Goal: Task Accomplishment & Management: Manage account settings

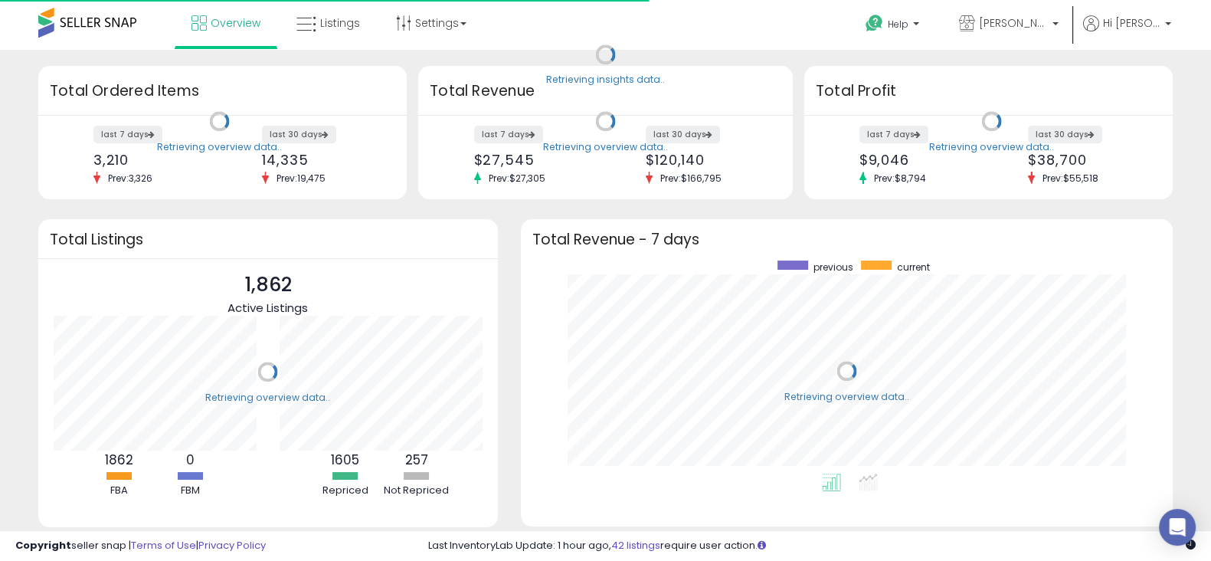
scroll to position [212, 620]
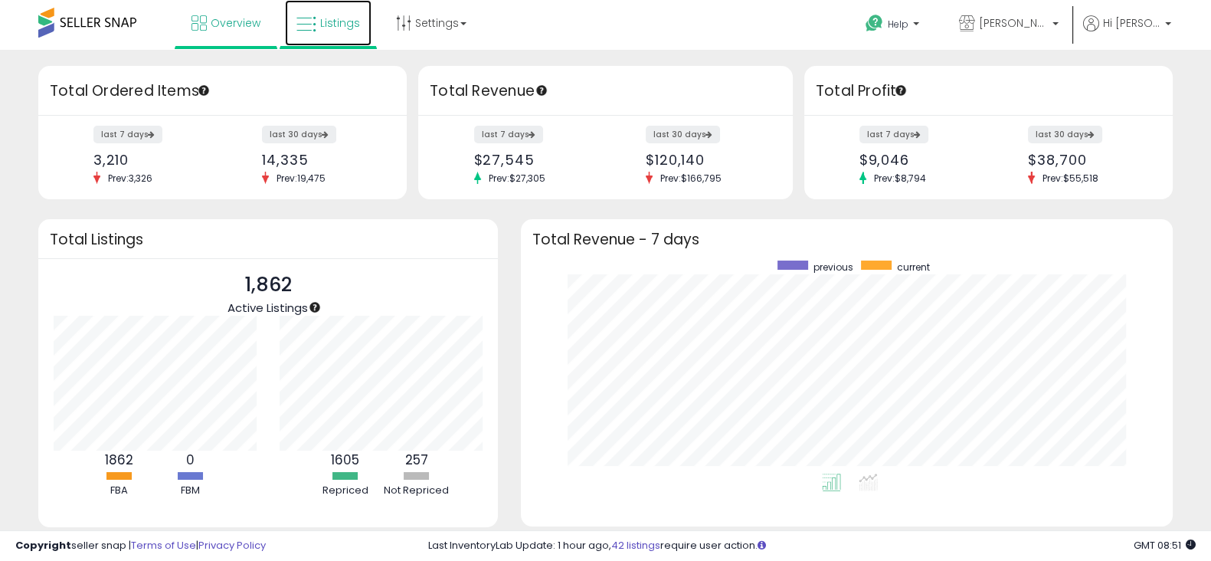
click at [322, 29] on span "Listings" at bounding box center [340, 22] width 40 height 15
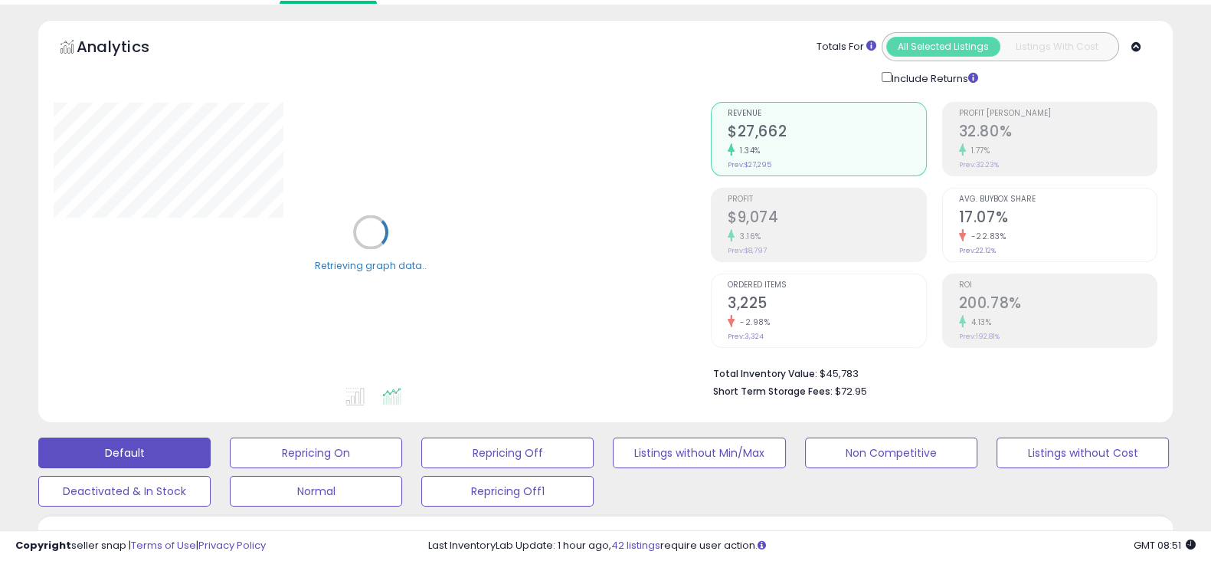
scroll to position [169, 0]
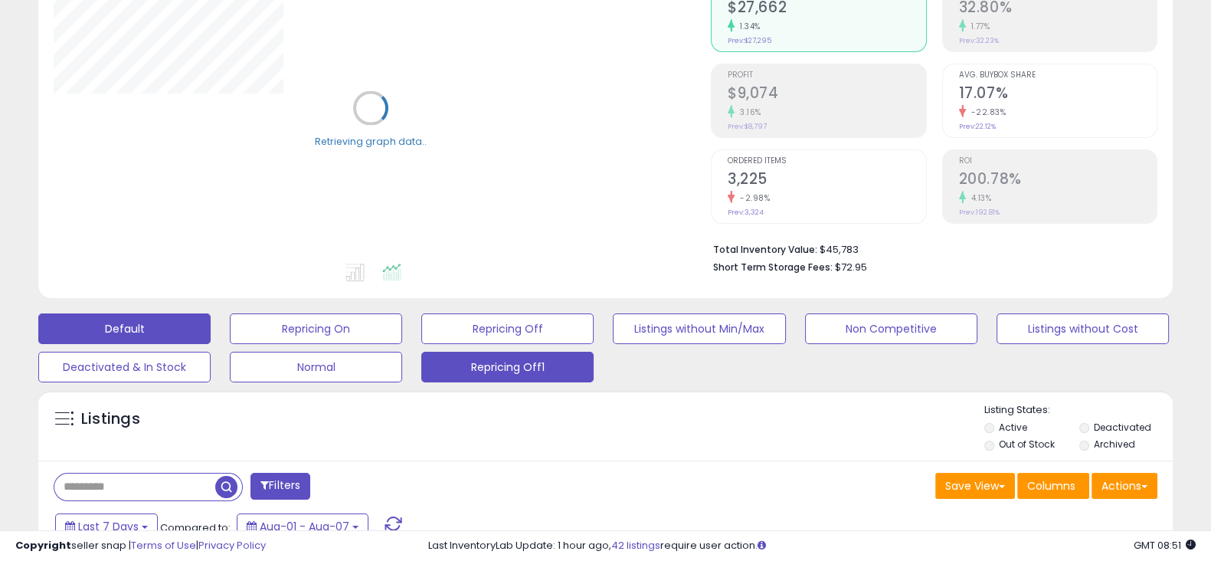
click at [402, 344] on button "Repricing Off1" at bounding box center [316, 328] width 172 height 31
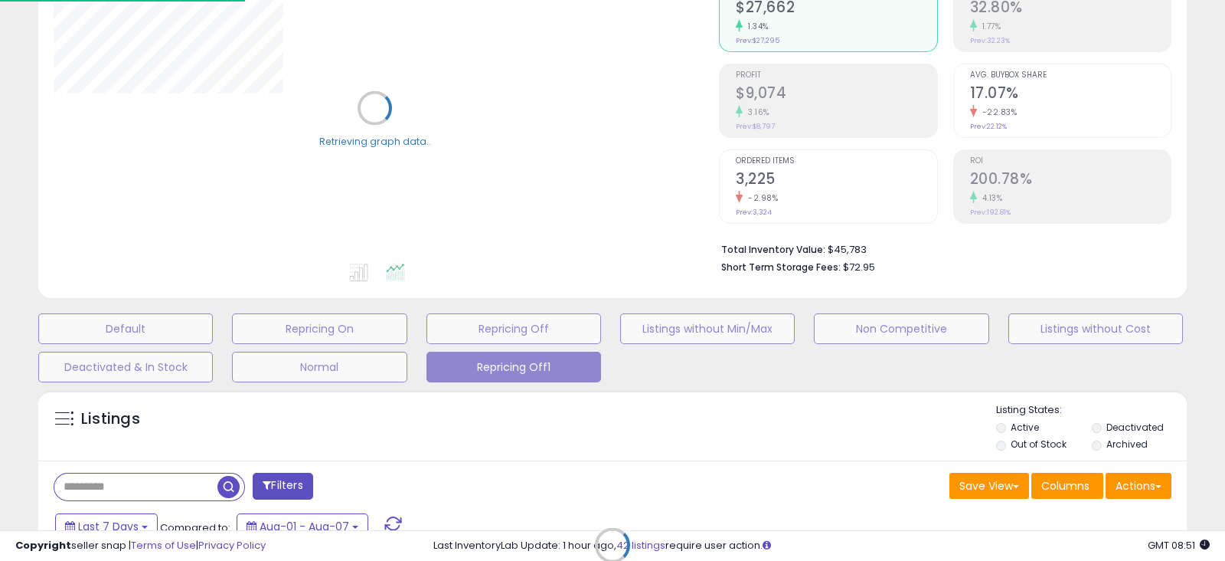
select select "**"
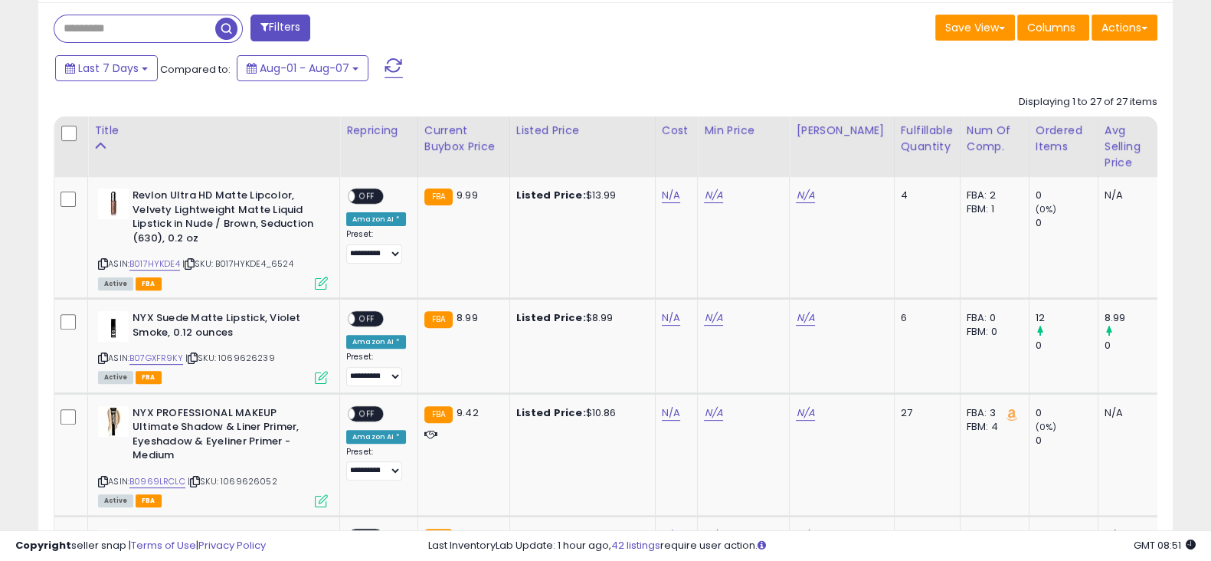
scroll to position [629, 0]
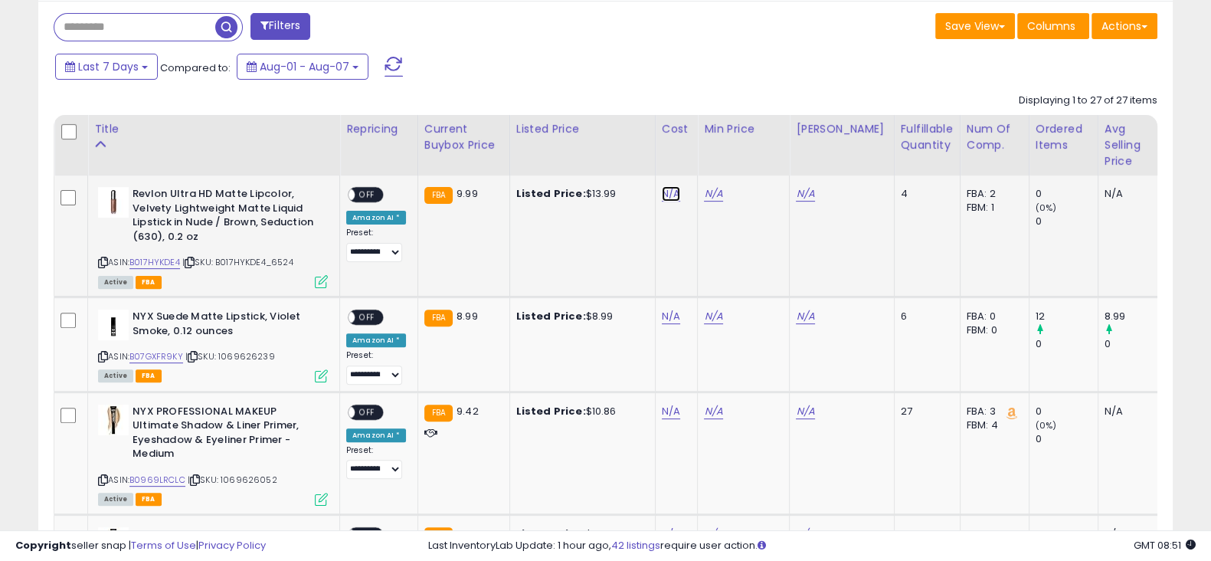
click at [668, 193] on link "N/A" at bounding box center [671, 193] width 18 height 15
type input "****"
click at [715, 157] on icon "submit" at bounding box center [710, 155] width 9 height 9
click at [364, 192] on span "OFF" at bounding box center [367, 194] width 25 height 13
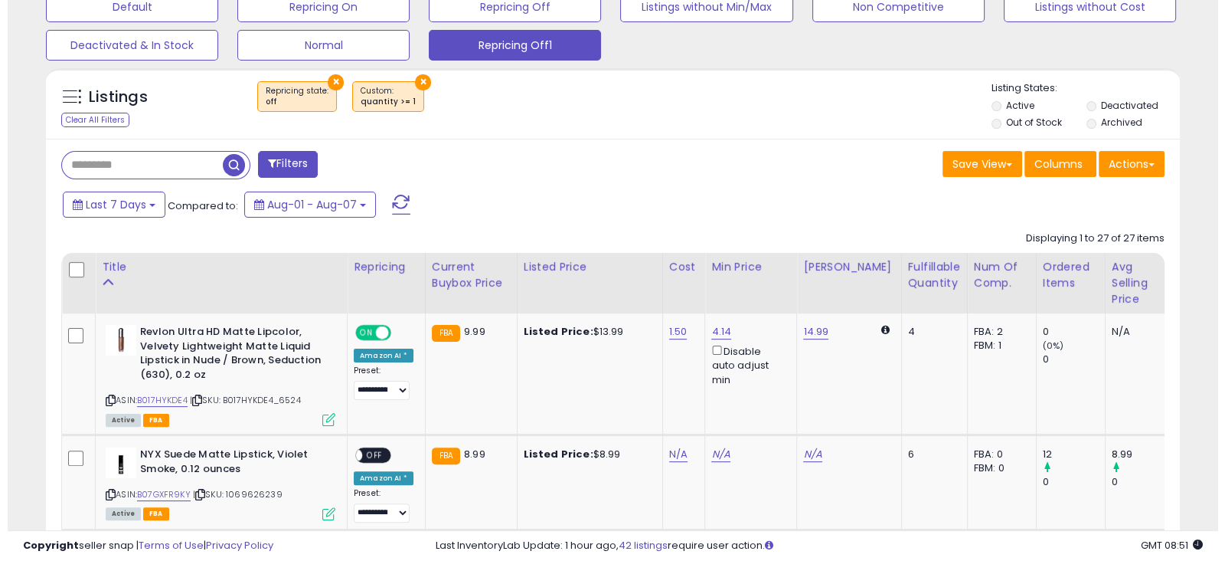
scroll to position [489, 0]
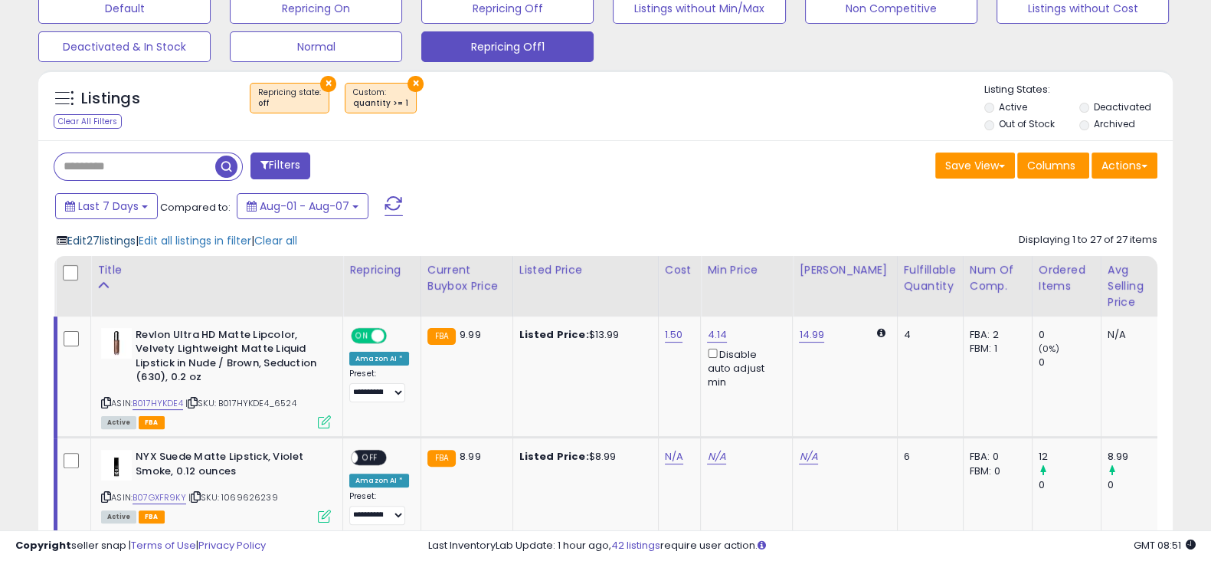
click at [96, 240] on span "Edit 27 listings" at bounding box center [101, 240] width 68 height 15
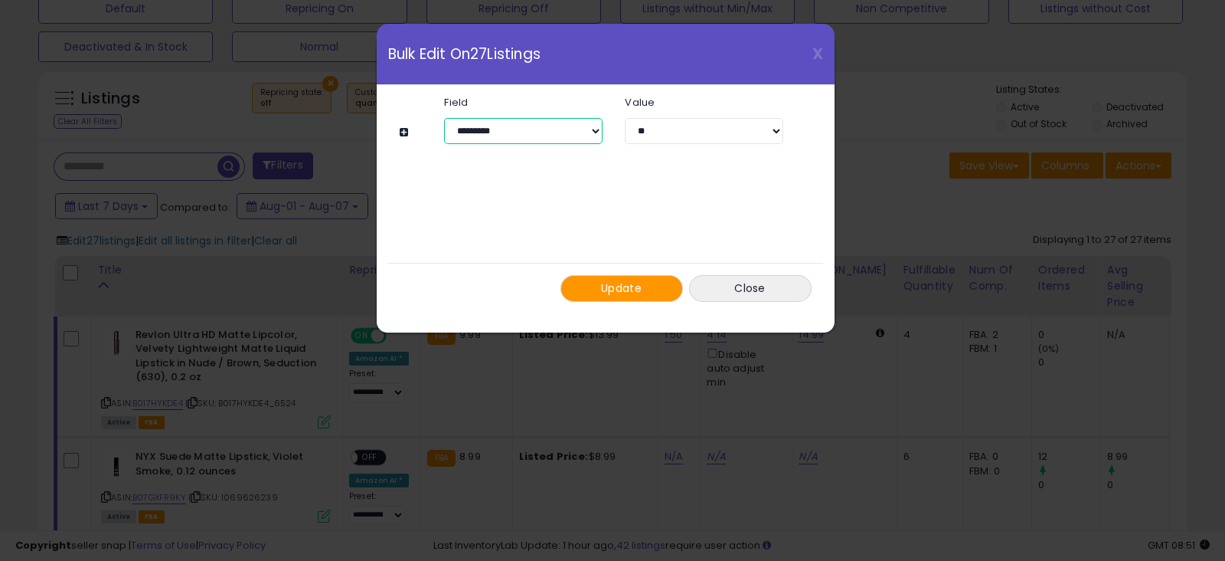
click at [591, 129] on select "**********" at bounding box center [523, 131] width 158 height 26
select select "****"
click at [444, 118] on select "**********" at bounding box center [523, 131] width 158 height 26
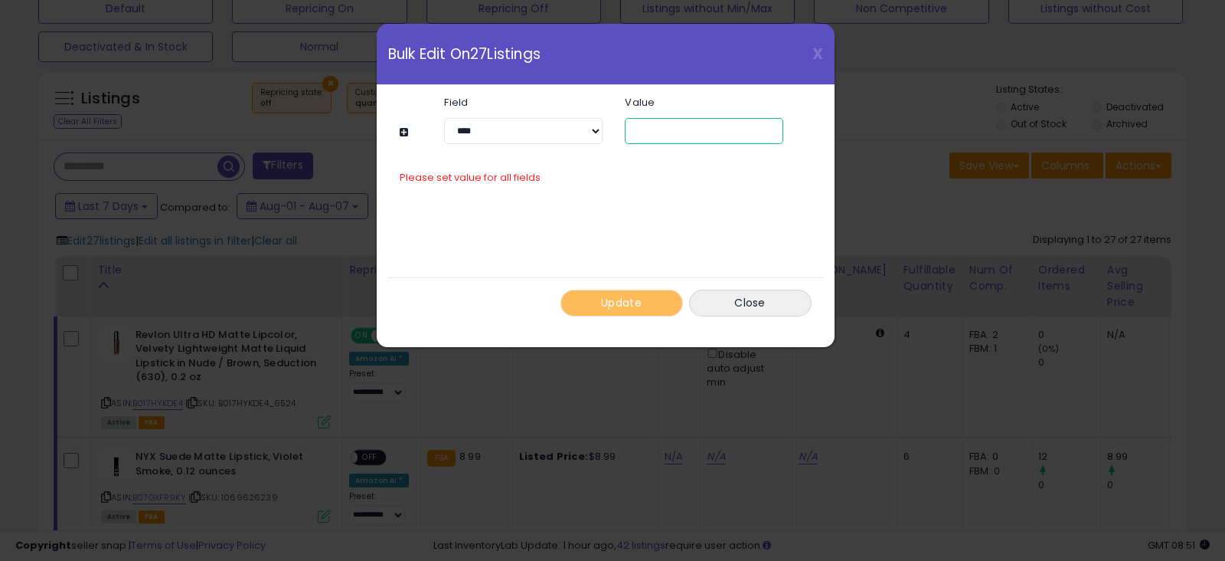
click at [666, 132] on input "number" at bounding box center [704, 131] width 158 height 26
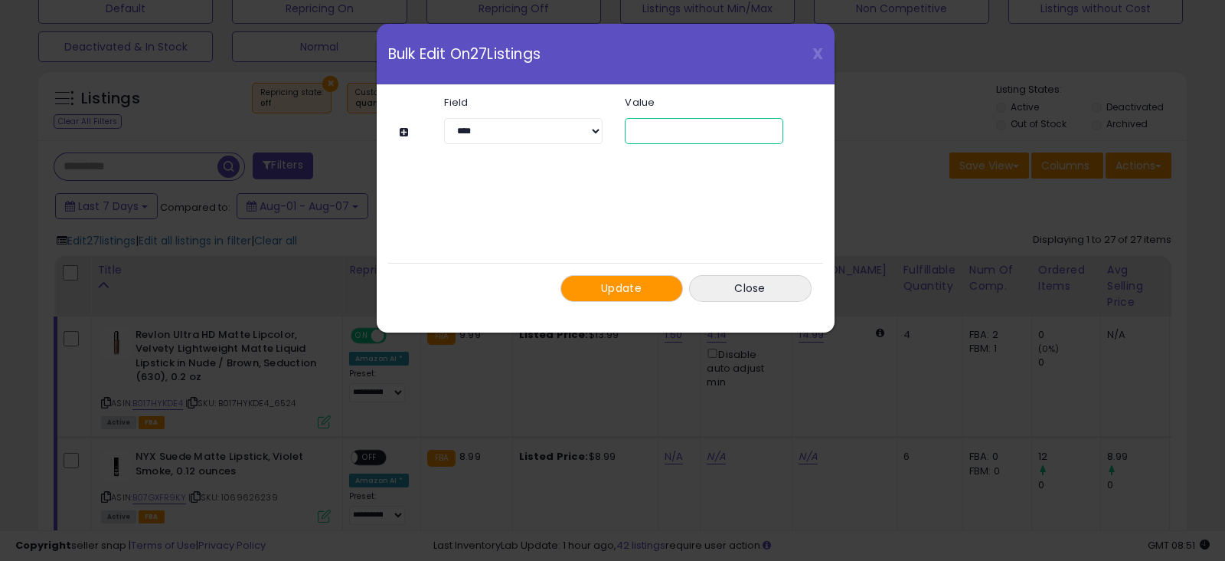
type input "****"
click at [659, 297] on button "Update" at bounding box center [622, 288] width 123 height 27
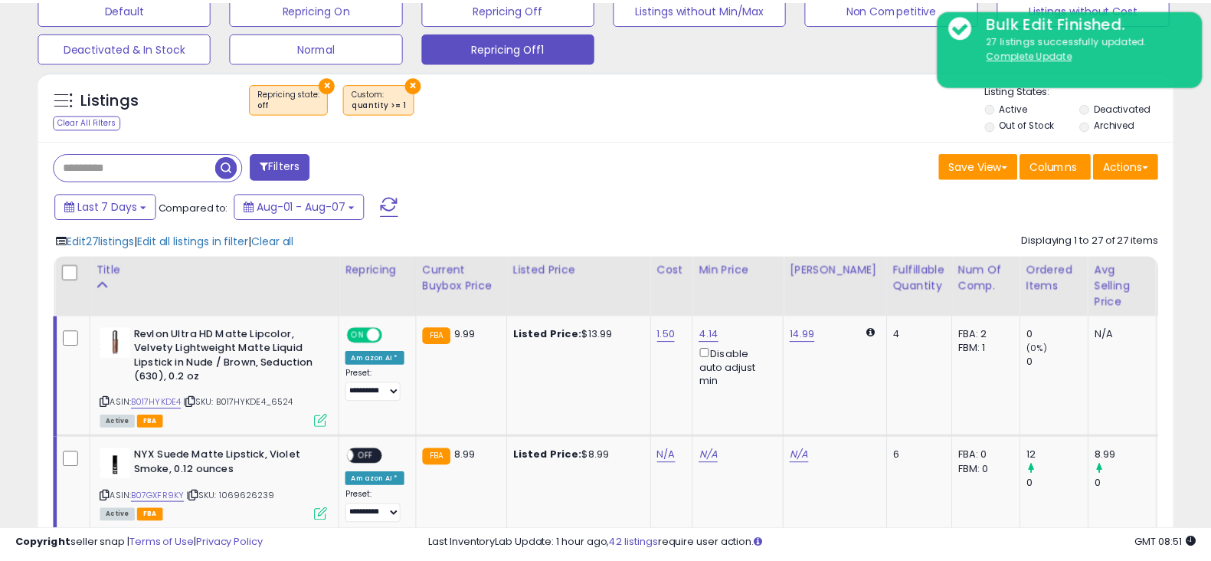
scroll to position [765466, 765123]
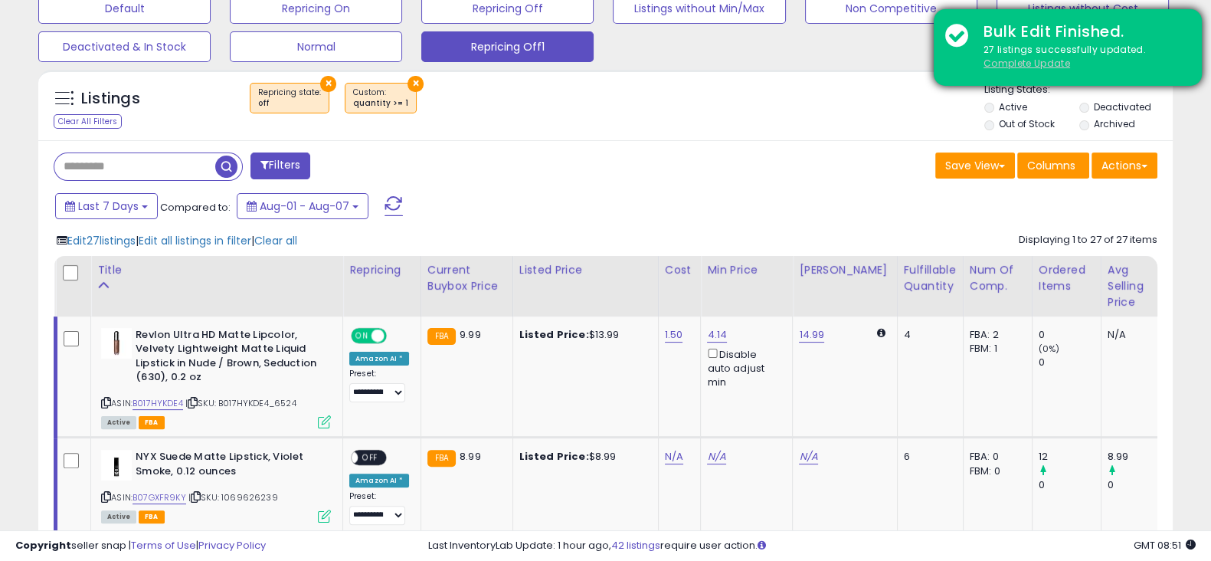
click at [1023, 59] on u "Complete Update" at bounding box center [1026, 63] width 87 height 13
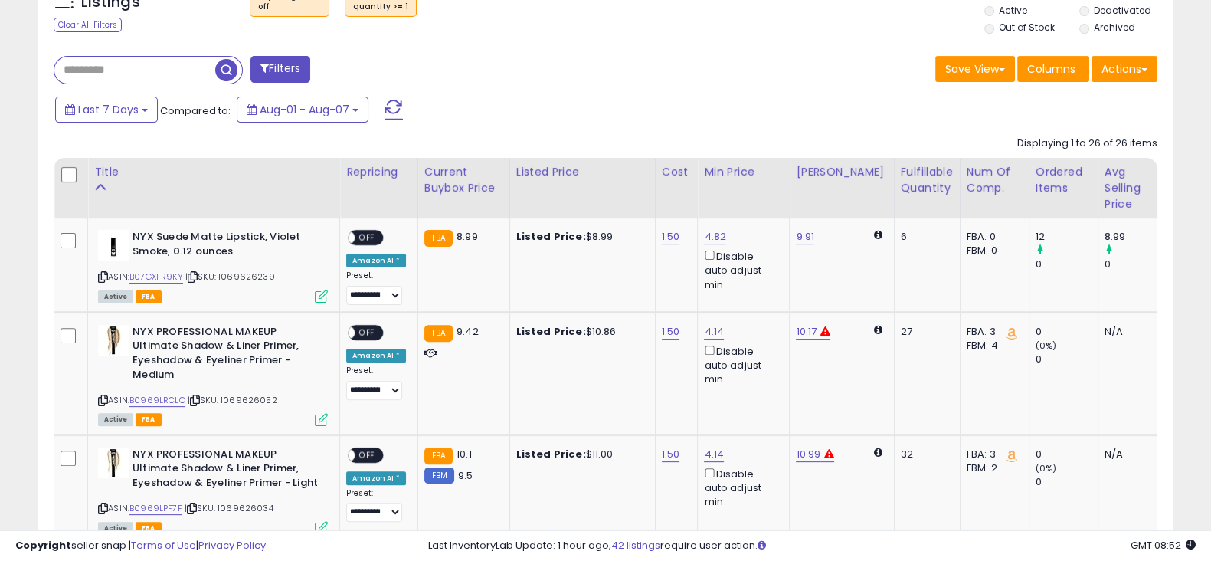
scroll to position [587, 0]
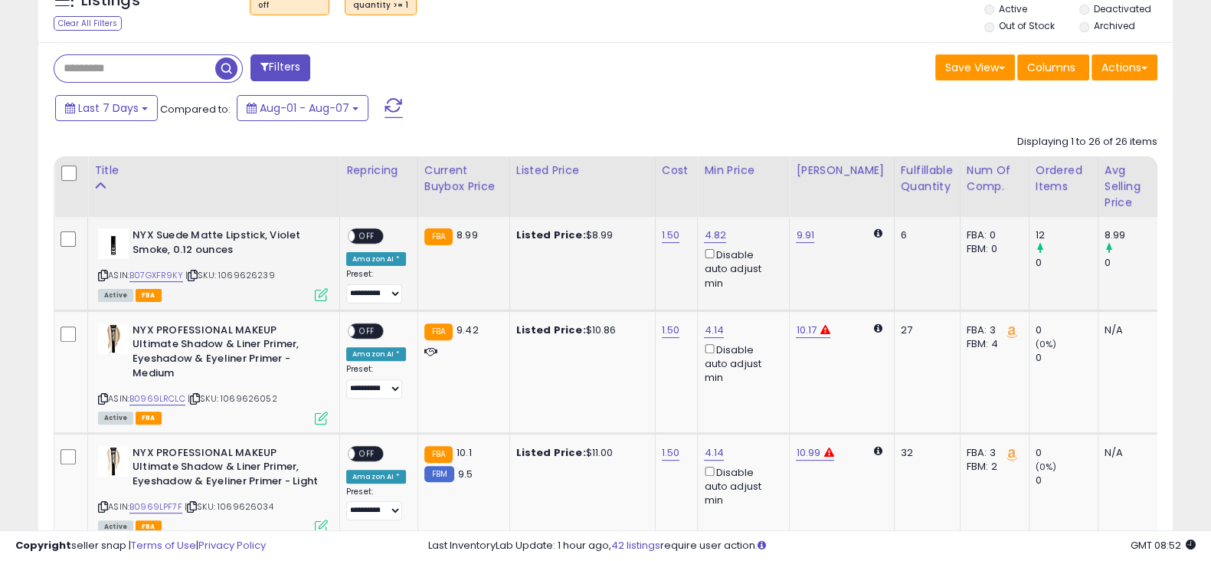
click at [359, 231] on div "ON OFF" at bounding box center [341, 236] width 36 height 13
click at [369, 231] on span "OFF" at bounding box center [367, 236] width 25 height 13
click at [362, 330] on span "OFF" at bounding box center [367, 330] width 25 height 13
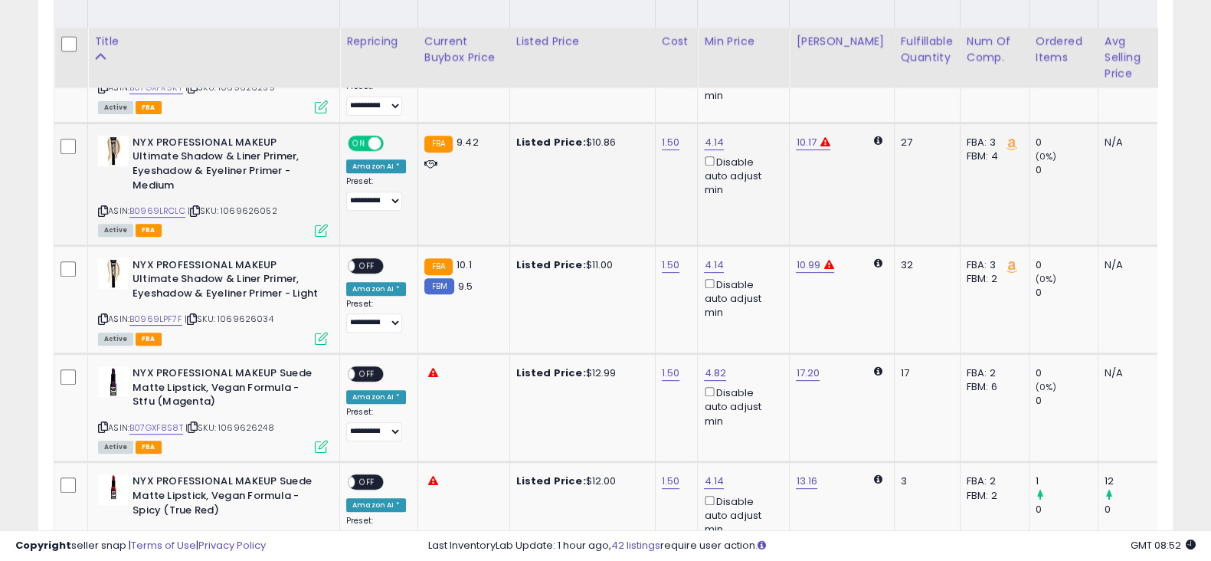
scroll to position [809, 0]
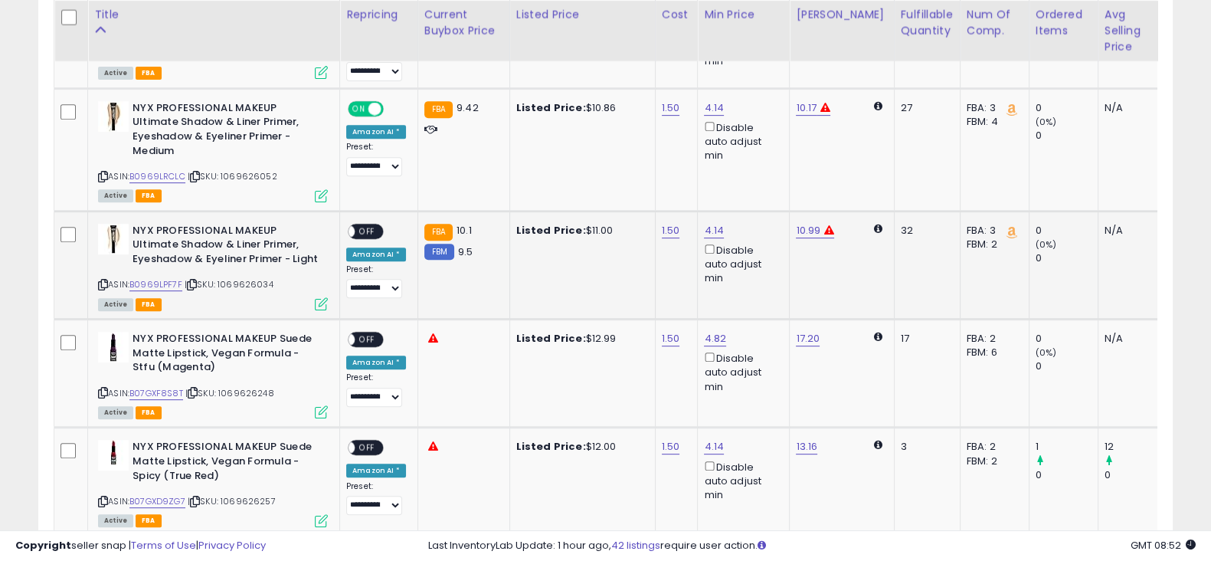
click at [367, 227] on span "OFF" at bounding box center [367, 230] width 25 height 13
click at [365, 338] on span "OFF" at bounding box center [367, 339] width 25 height 13
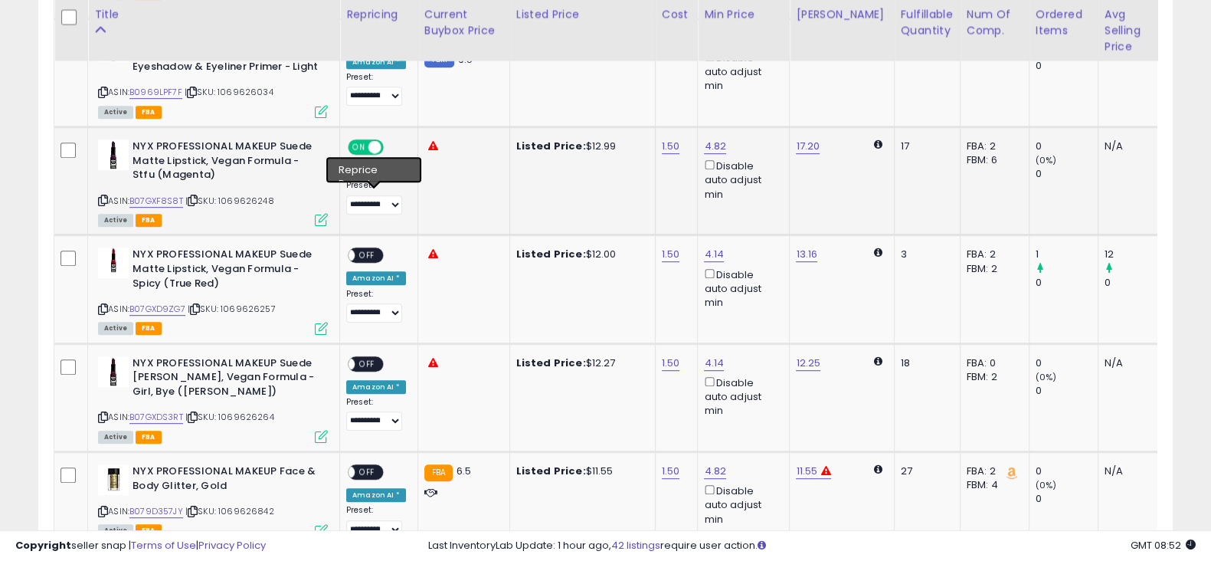
scroll to position [1003, 0]
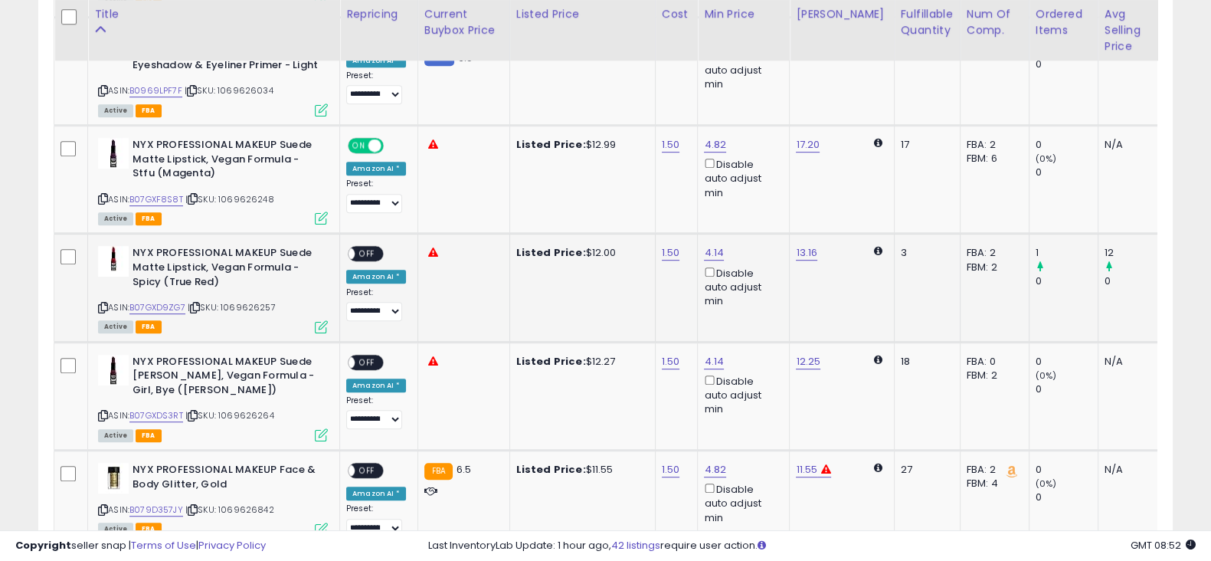
click at [371, 254] on span "OFF" at bounding box center [367, 253] width 25 height 13
click at [361, 361] on span "OFF" at bounding box center [367, 361] width 25 height 13
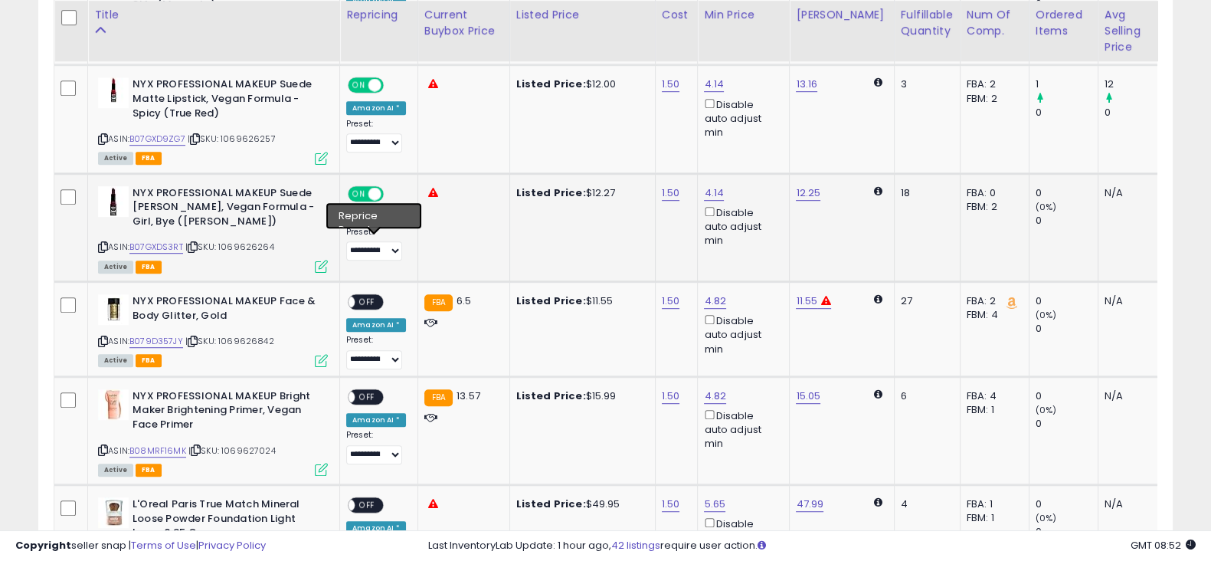
scroll to position [1174, 0]
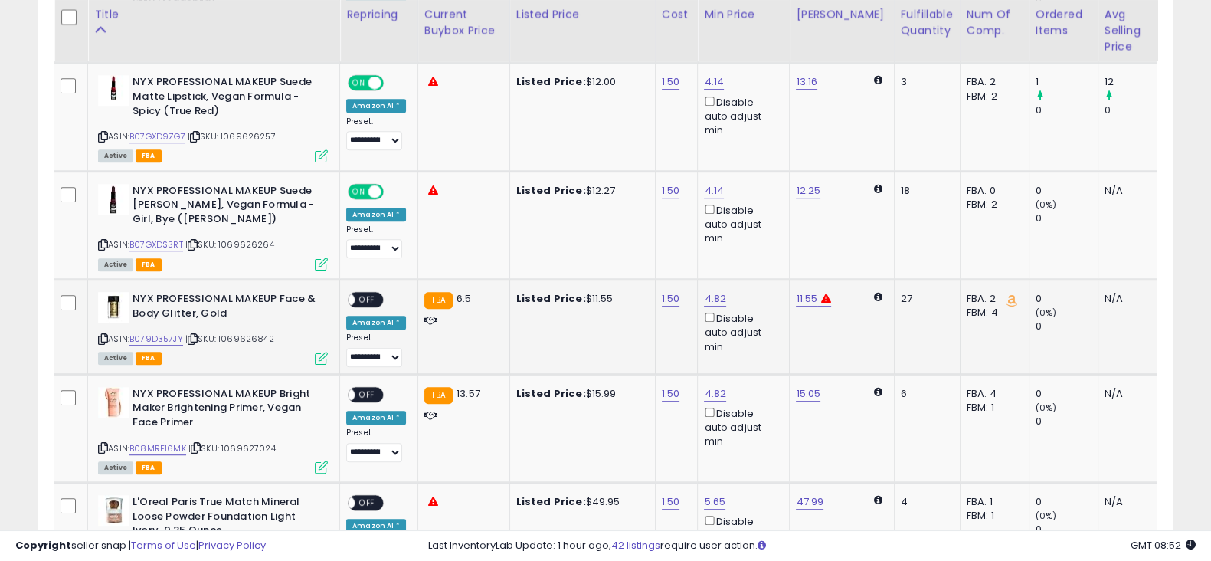
click at [363, 299] on span "OFF" at bounding box center [367, 299] width 25 height 13
click at [373, 387] on span "OFF" at bounding box center [367, 393] width 25 height 13
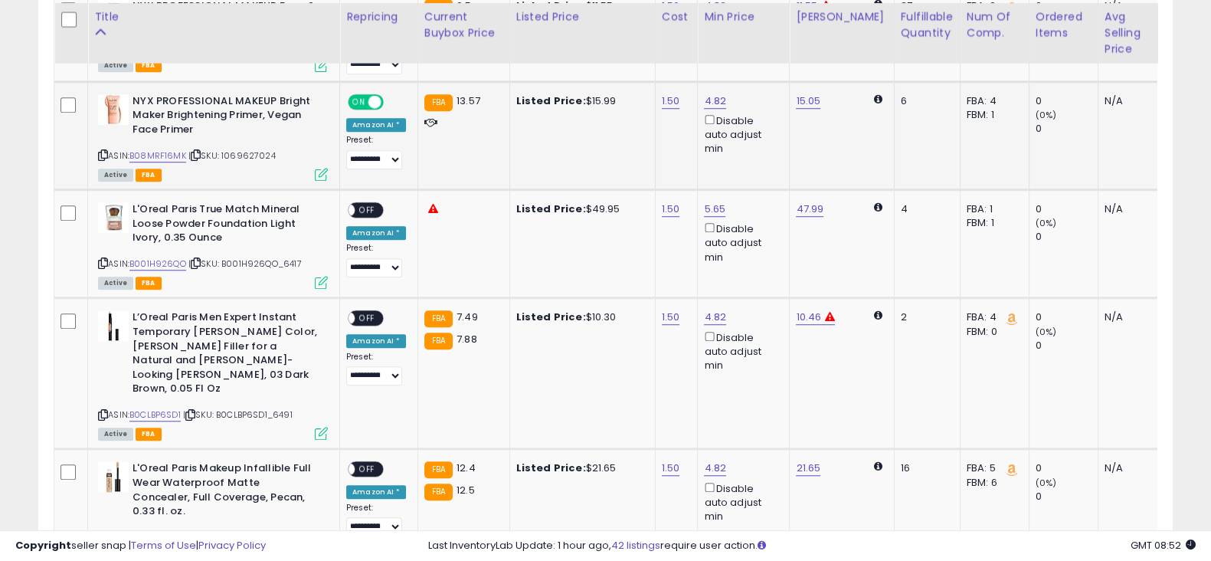
scroll to position [1469, 0]
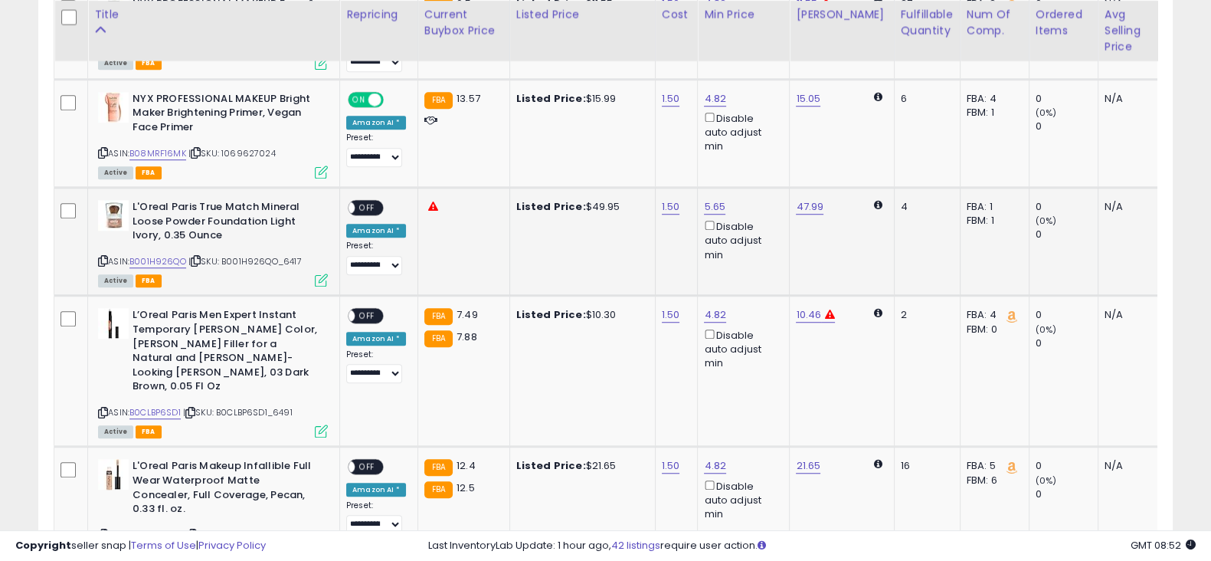
click at [365, 204] on span "OFF" at bounding box center [367, 207] width 25 height 13
click at [368, 313] on span "OFF" at bounding box center [367, 315] width 25 height 13
click at [371, 460] on span "OFF" at bounding box center [367, 466] width 25 height 13
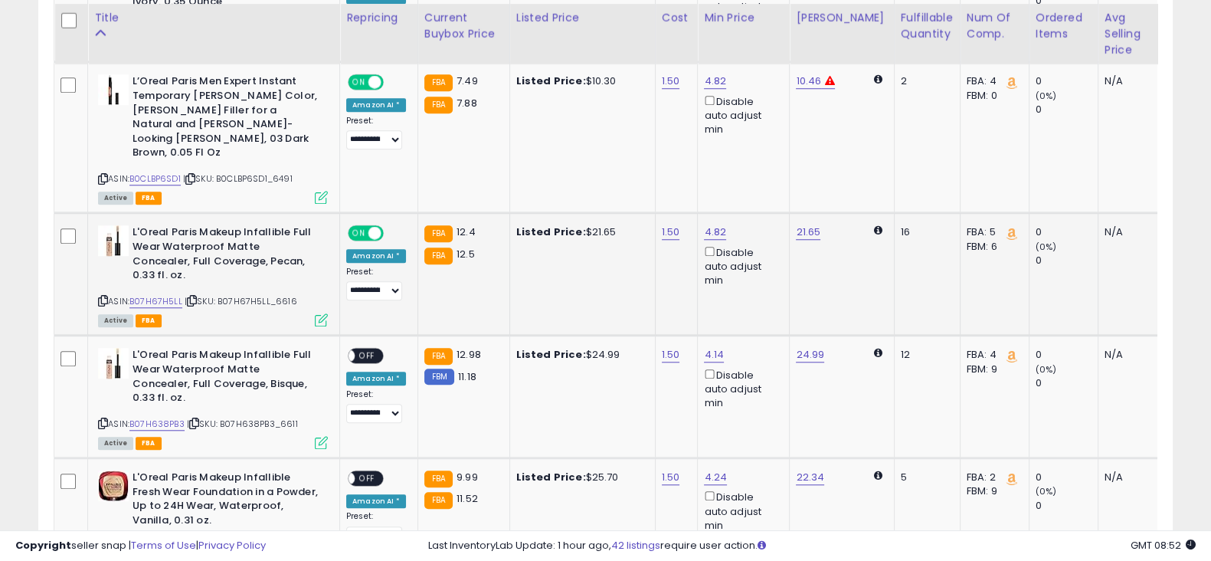
scroll to position [1705, 0]
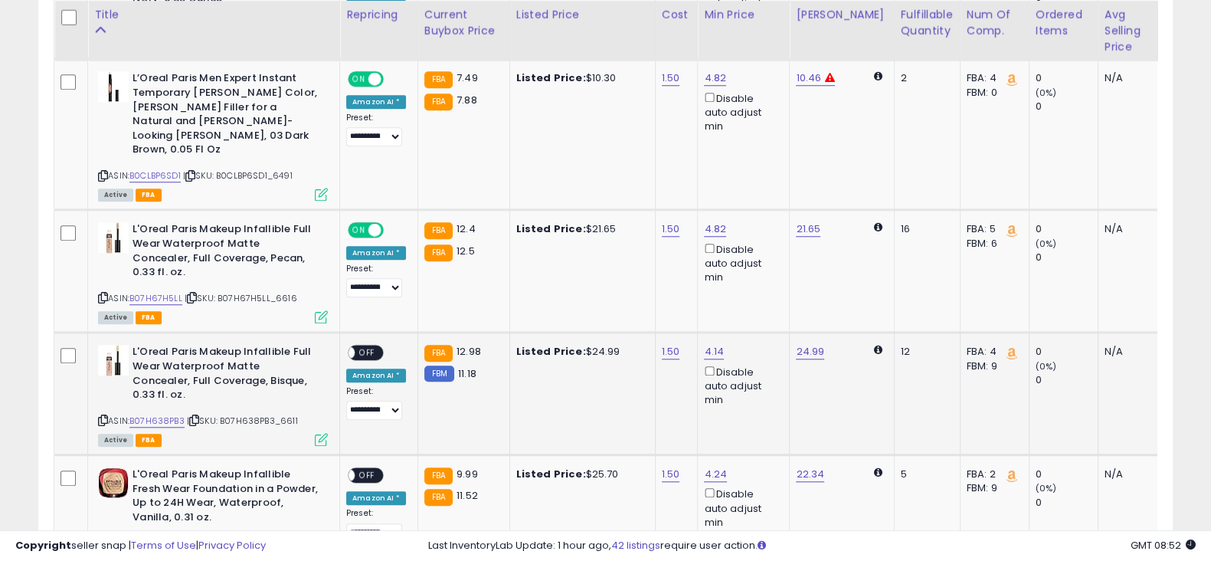
click at [363, 346] on span "OFF" at bounding box center [367, 352] width 25 height 13
click at [366, 469] on span "OFF" at bounding box center [367, 475] width 25 height 13
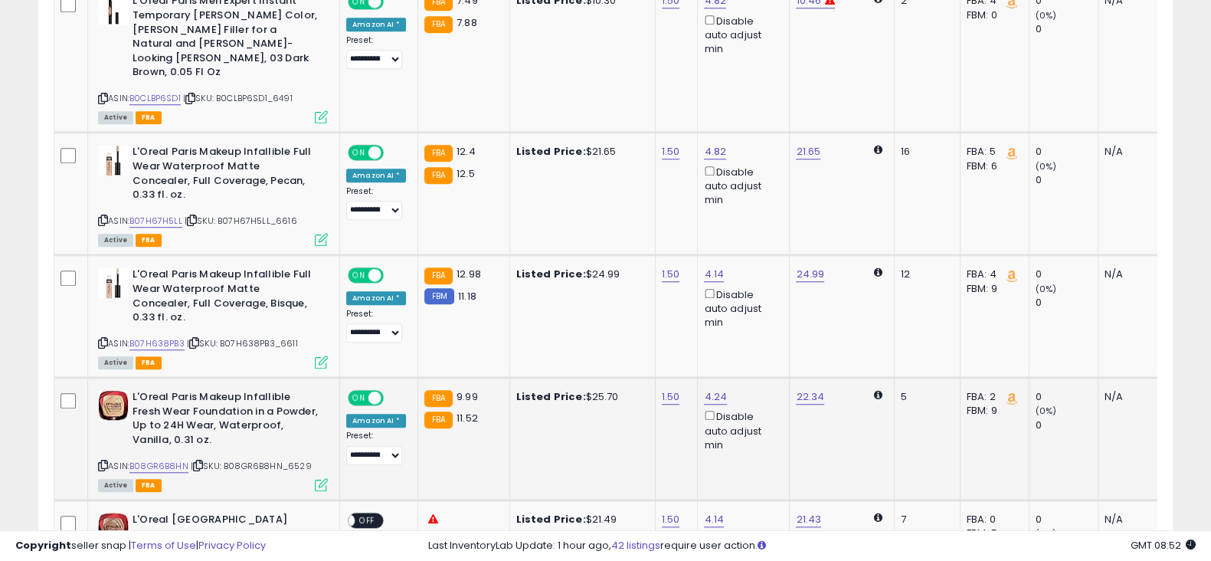
scroll to position [1826, 0]
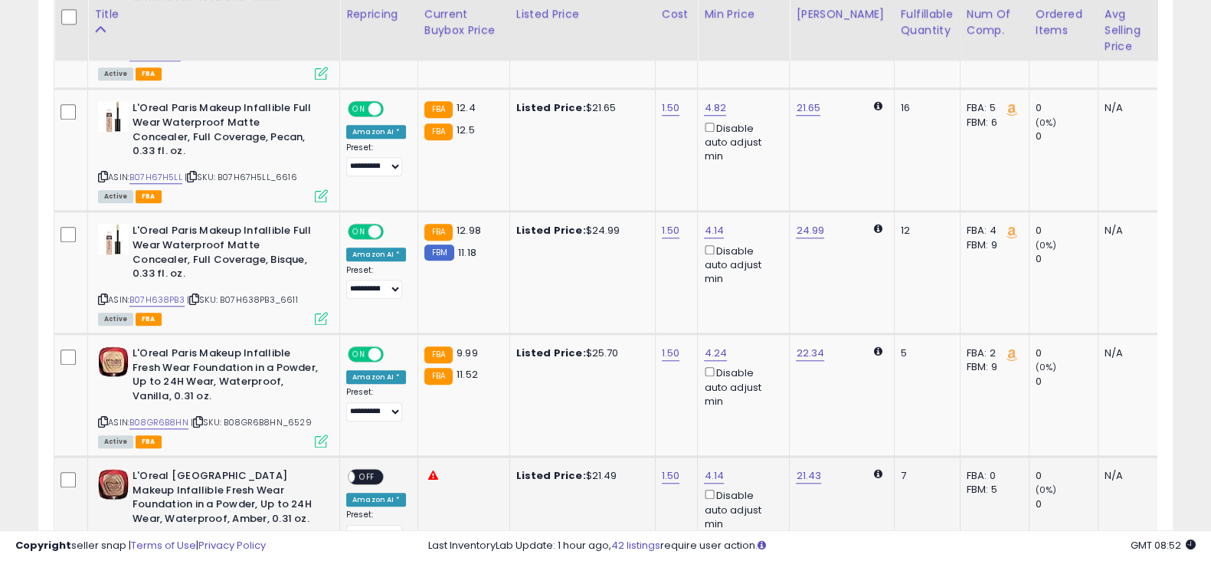
click at [368, 470] on span "OFF" at bounding box center [367, 476] width 25 height 13
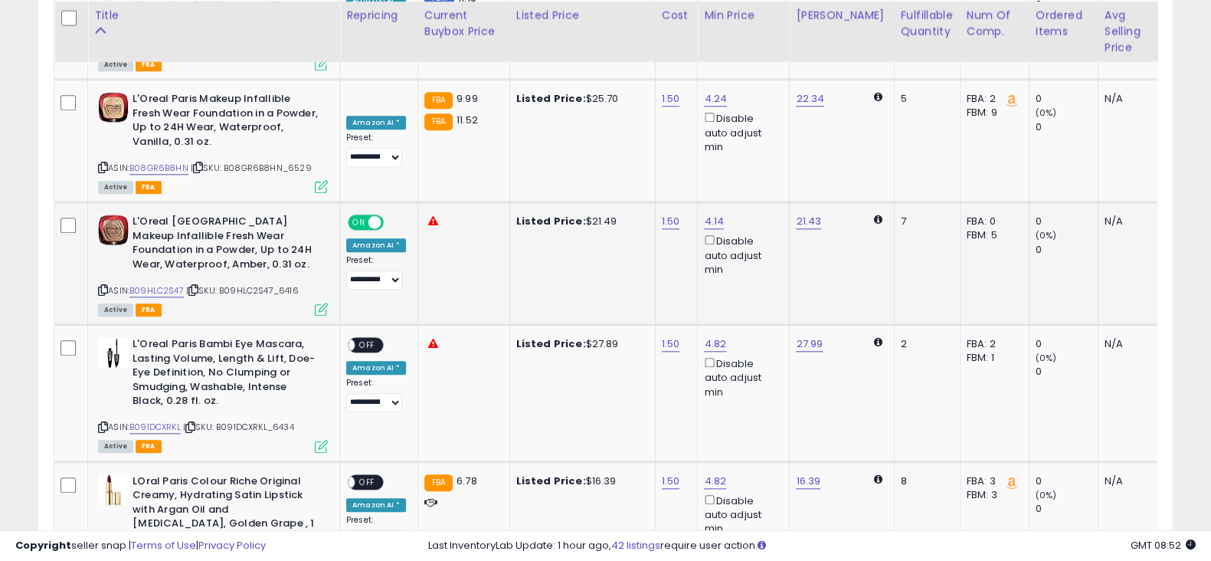
scroll to position [2083, 0]
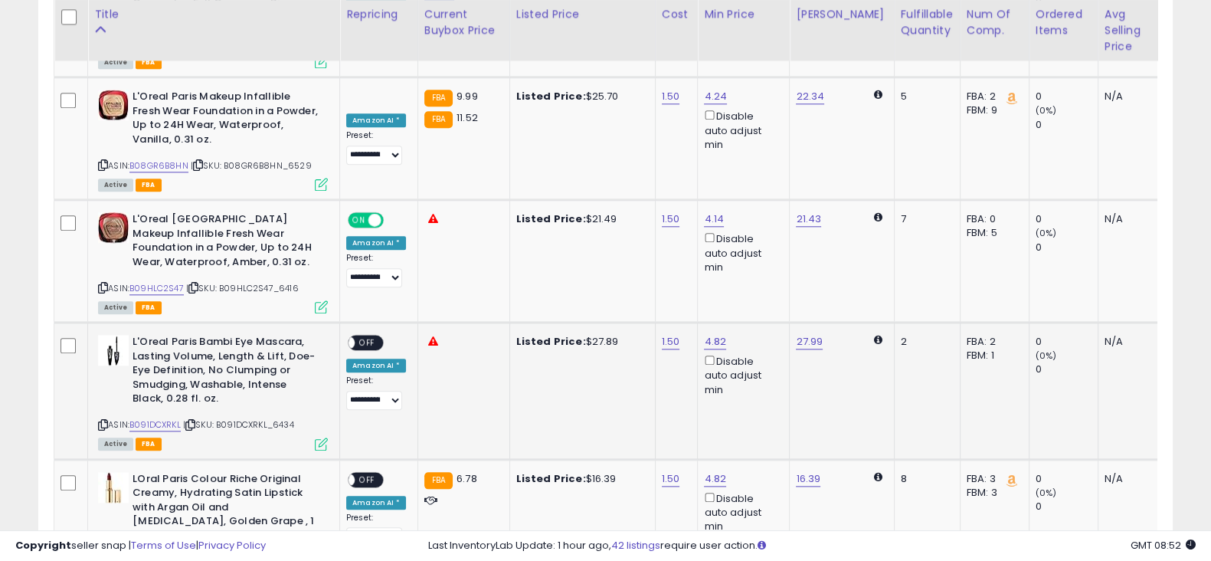
click at [364, 335] on div "**********" at bounding box center [376, 372] width 60 height 75
click at [360, 336] on span "OFF" at bounding box center [367, 342] width 25 height 13
click at [368, 472] on span "OFF" at bounding box center [367, 478] width 25 height 13
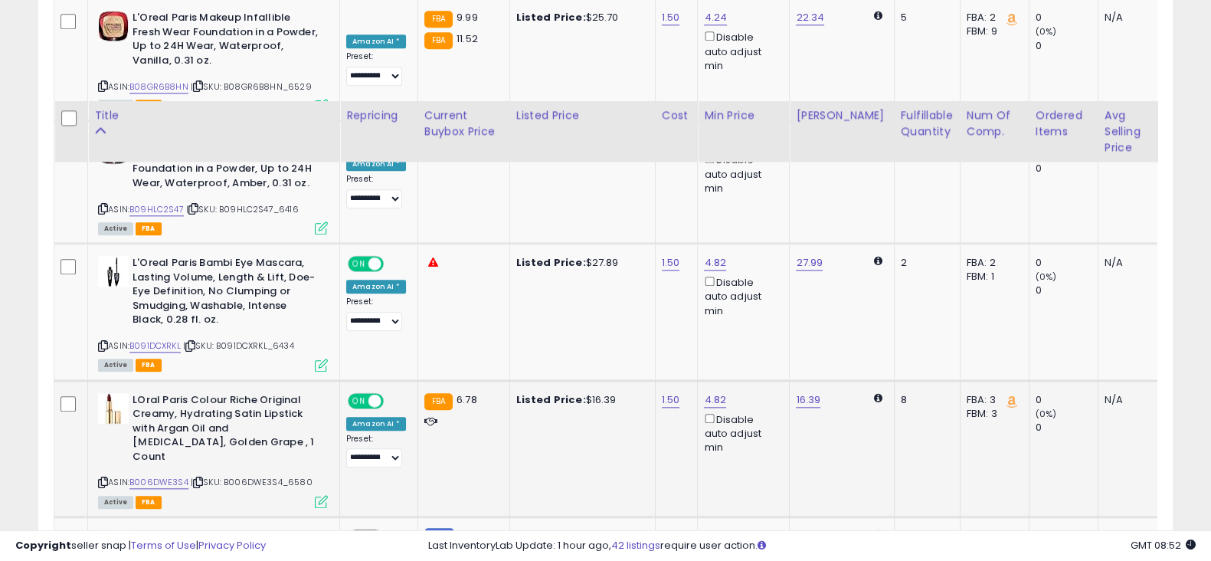
scroll to position [2265, 0]
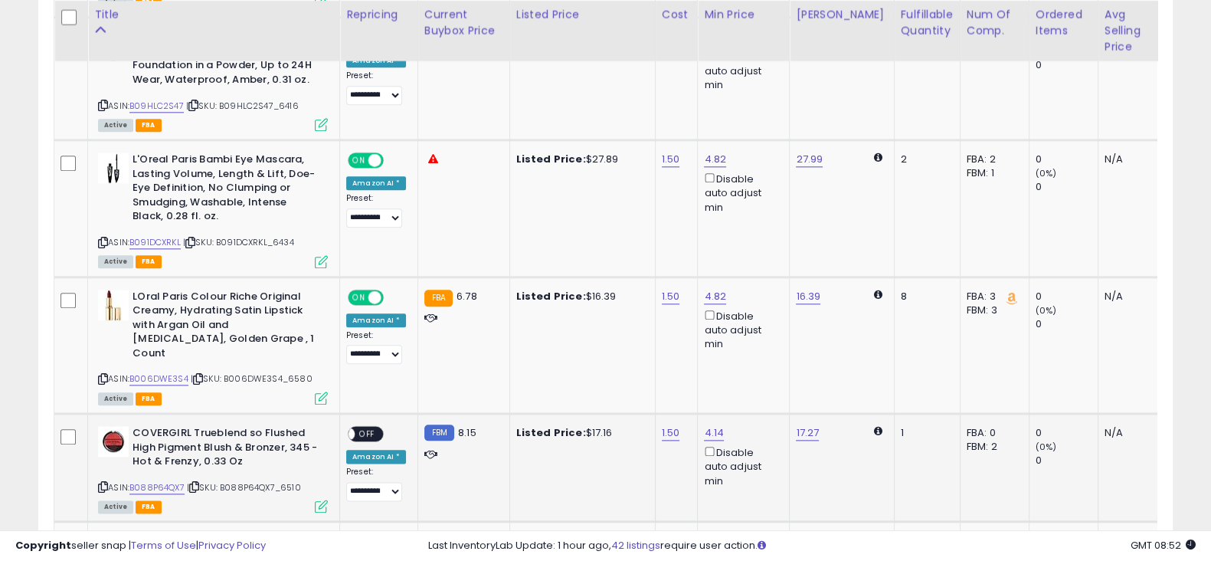
click at [367, 427] on span "OFF" at bounding box center [367, 433] width 25 height 13
click at [371, 535] on span "OFF" at bounding box center [367, 541] width 25 height 13
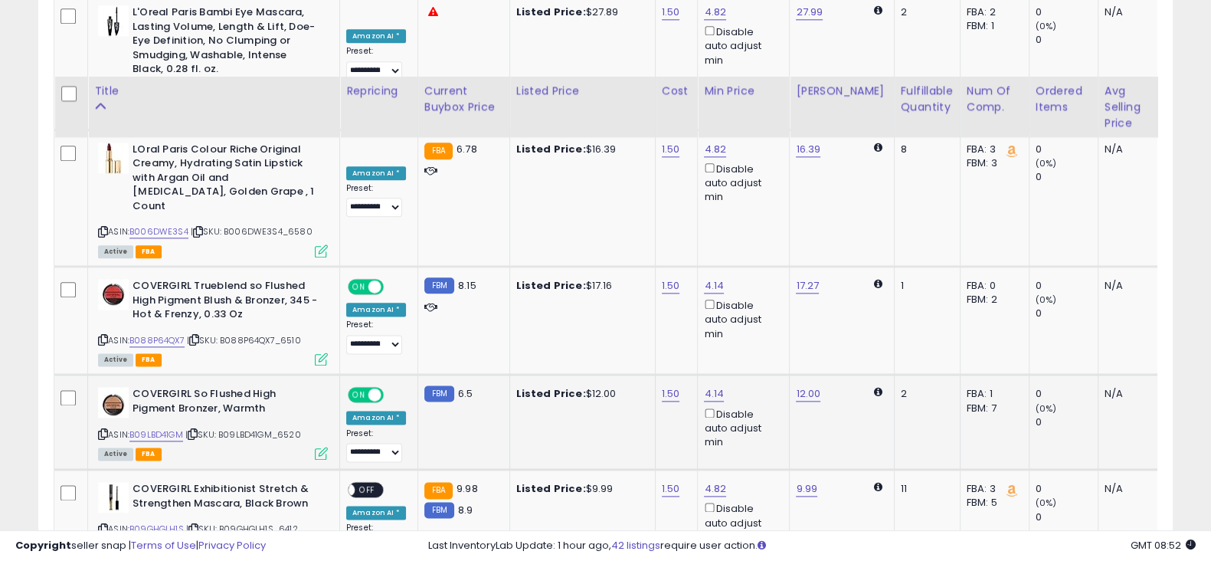
scroll to position [2546, 0]
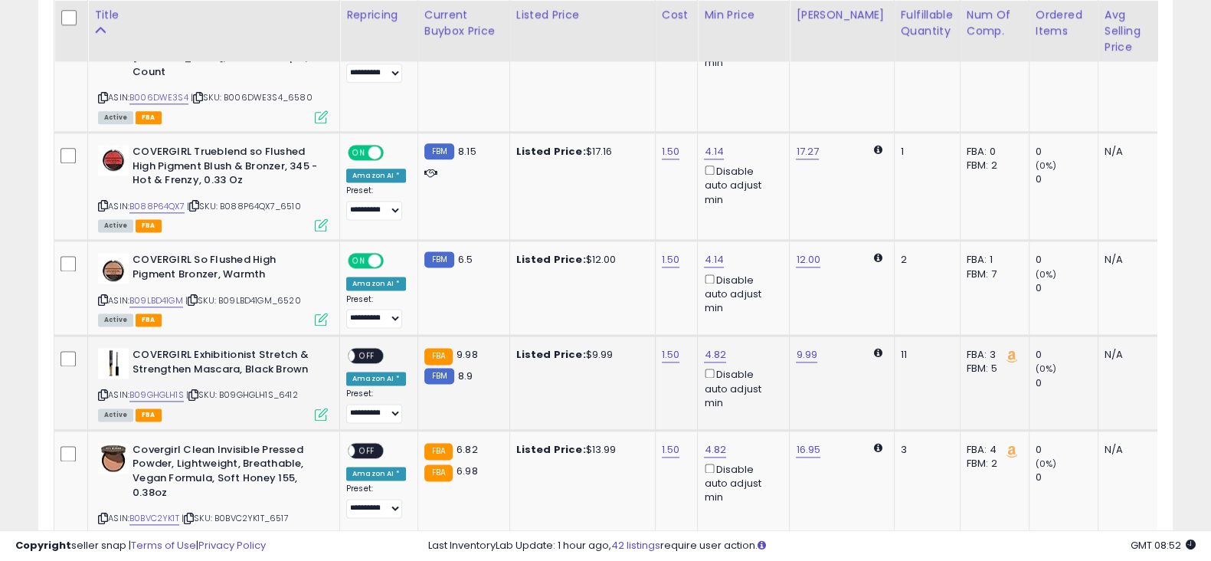
click at [356, 349] on div "ON OFF" at bounding box center [341, 355] width 36 height 13
click at [369, 443] on span "OFF" at bounding box center [367, 449] width 25 height 13
click at [359, 349] on div "ON OFF" at bounding box center [341, 355] width 36 height 13
click at [370, 349] on span "OFF" at bounding box center [367, 355] width 25 height 13
click at [370, 560] on span "OFF" at bounding box center [367, 572] width 25 height 13
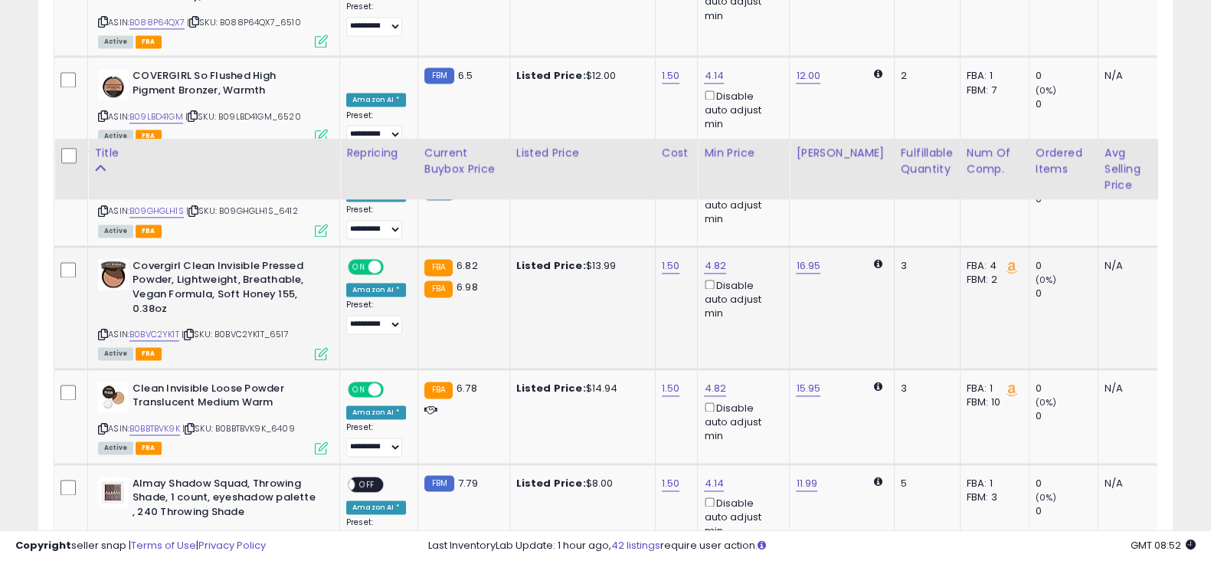
scroll to position [2887, 0]
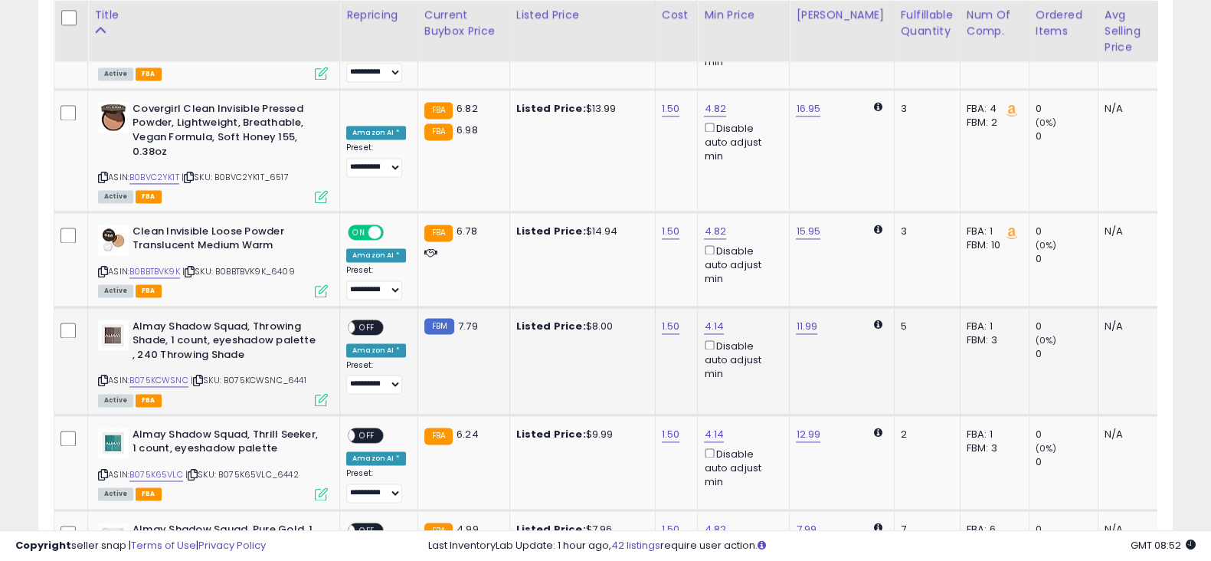
click at [355, 320] on span "OFF" at bounding box center [367, 326] width 25 height 13
click at [371, 428] on span "OFF" at bounding box center [367, 434] width 25 height 13
click at [368, 523] on span "OFF" at bounding box center [367, 529] width 25 height 13
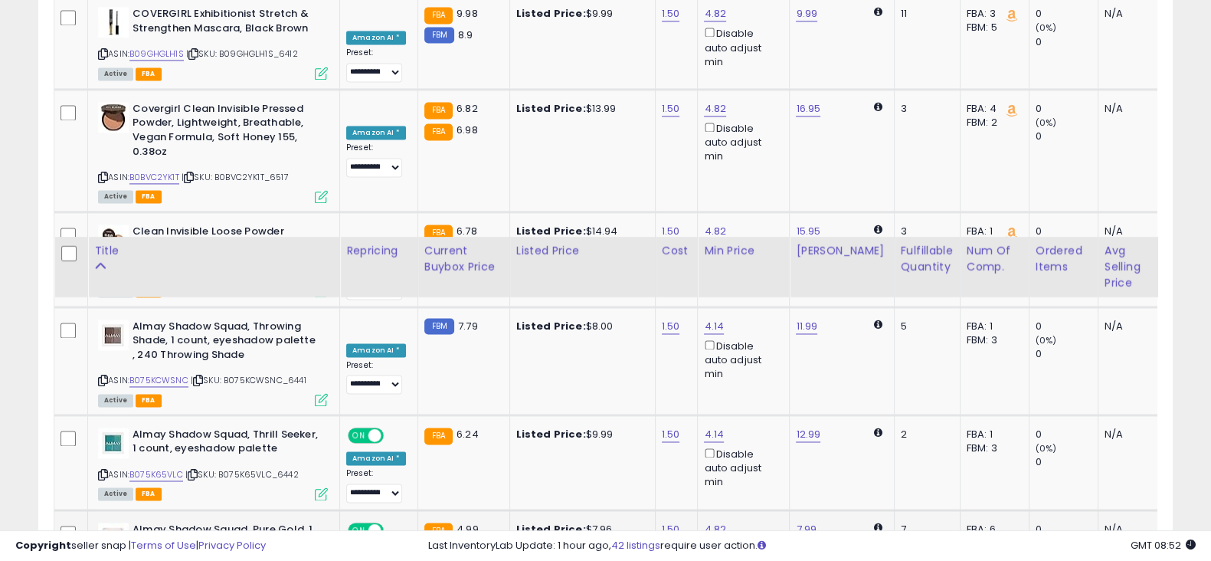
scroll to position [3126, 0]
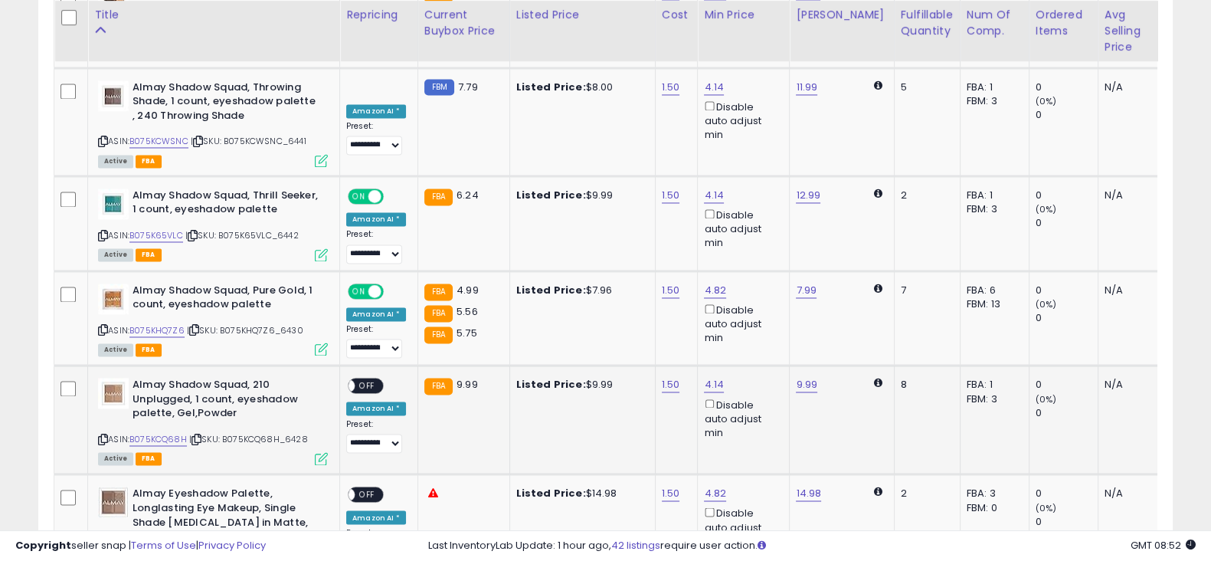
click at [363, 379] on span "OFF" at bounding box center [367, 385] width 25 height 13
click at [370, 487] on span "OFF" at bounding box center [367, 493] width 25 height 13
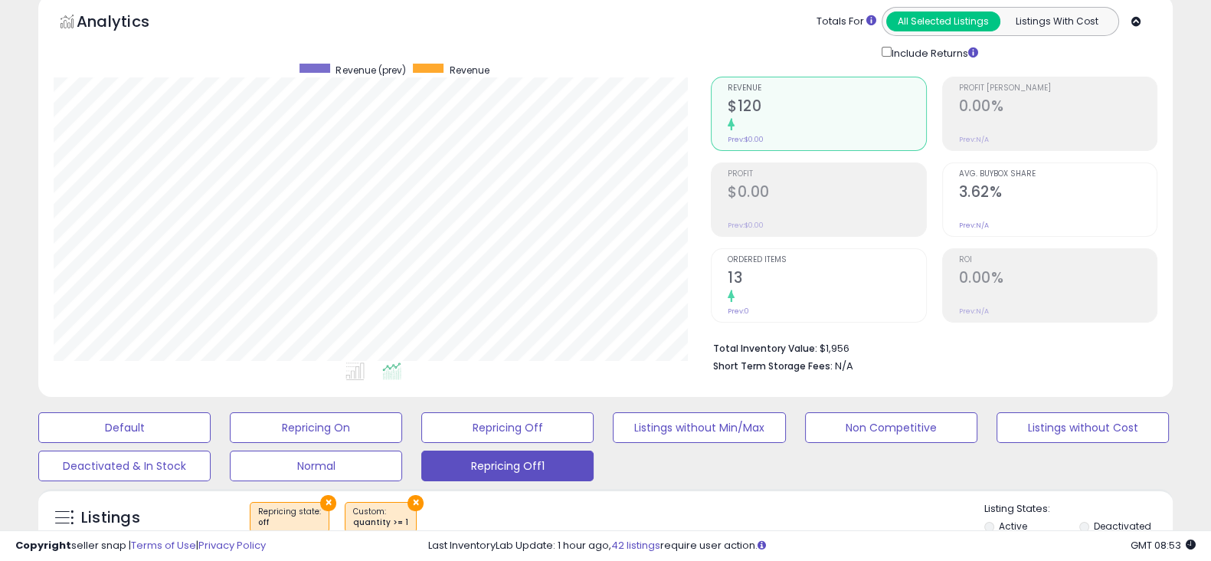
scroll to position [0, 0]
